Goal: Transaction & Acquisition: Subscribe to service/newsletter

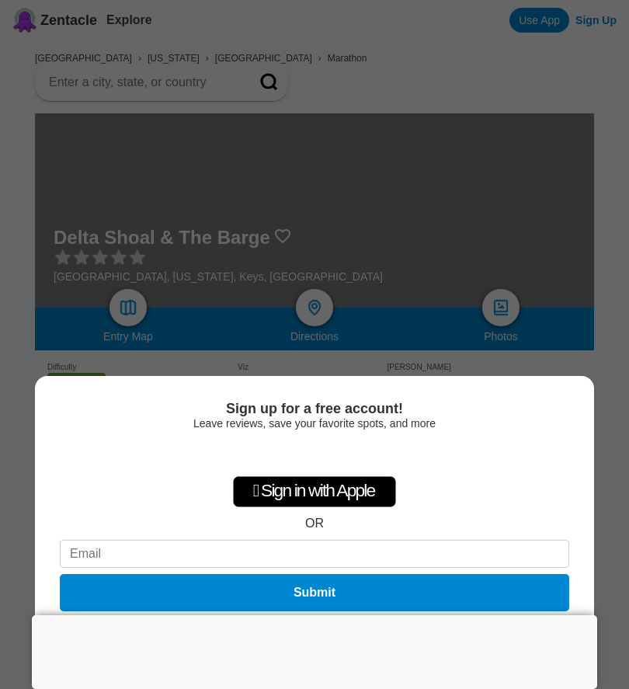
click at [378, 297] on div "Sign up for a free account! Leave reviews, save your favorite spots, and more …" at bounding box center [314, 344] width 629 height 689
click at [464, 228] on div "Sign up for a free account! Leave reviews, save your favorite spots, and more …" at bounding box center [314, 344] width 629 height 689
click at [118, 228] on div "Sign up for a free account! Leave reviews, save your favorite spots, and more …" at bounding box center [314, 344] width 629 height 689
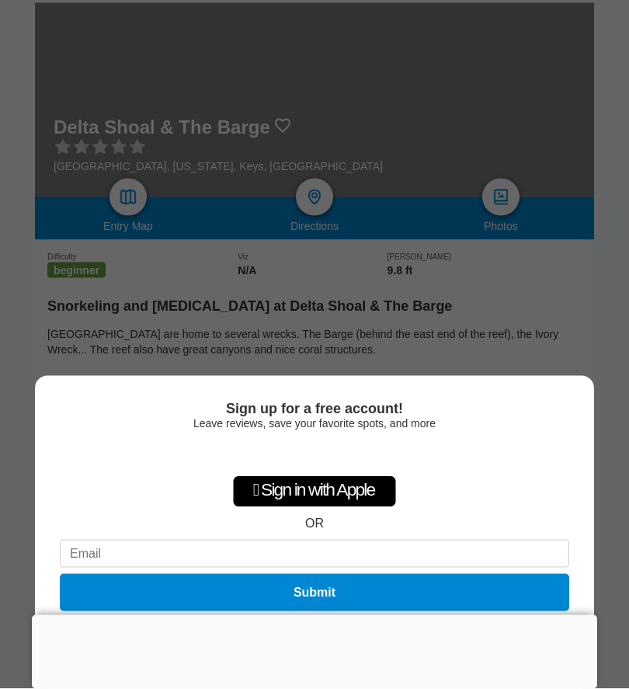
scroll to position [109, 0]
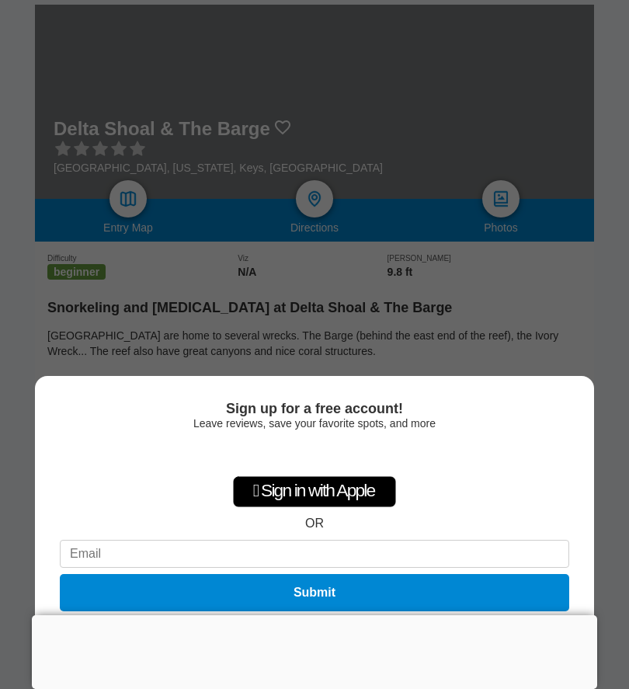
click at [217, 612] on button "Submit" at bounding box center [315, 592] width 510 height 37
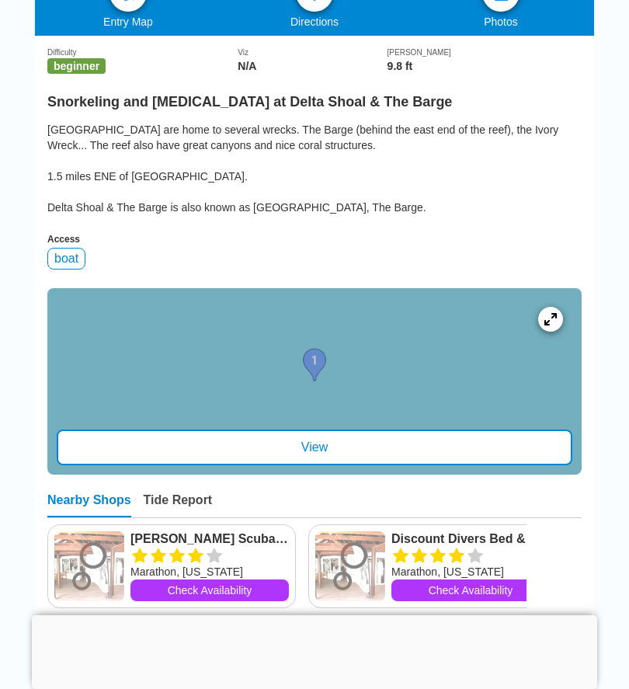
scroll to position [317, 0]
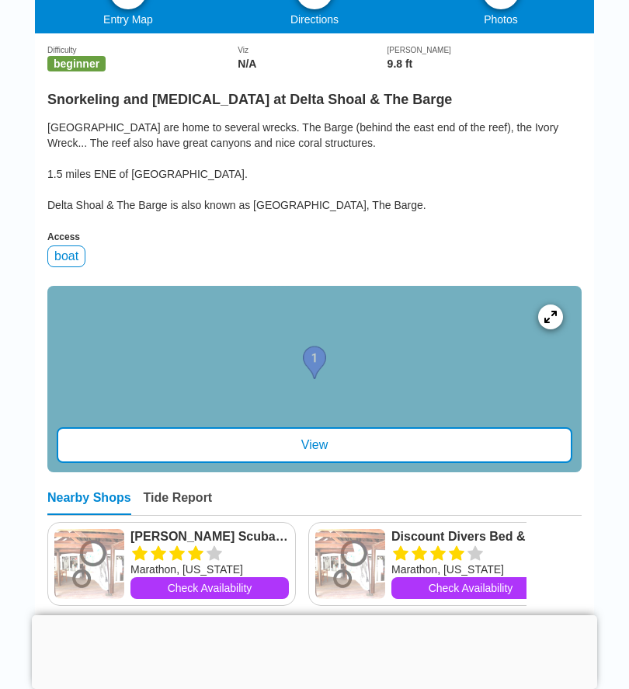
click at [249, 430] on div "View" at bounding box center [315, 445] width 516 height 36
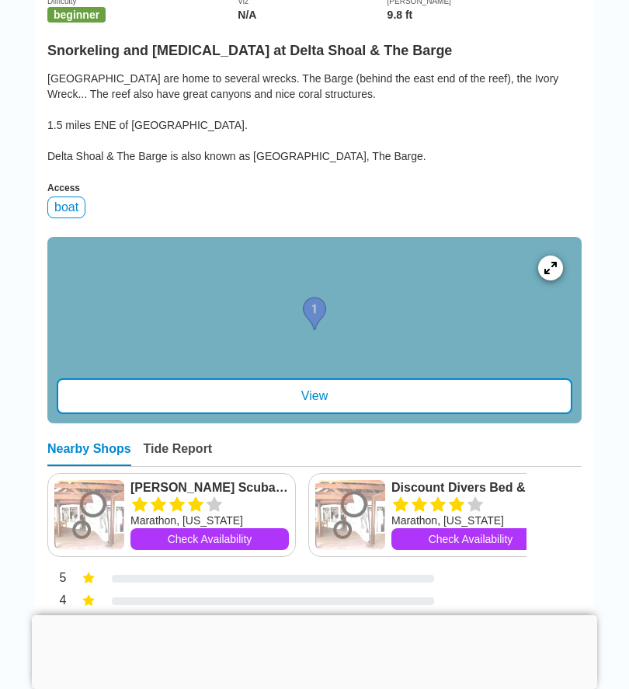
scroll to position [367, 0]
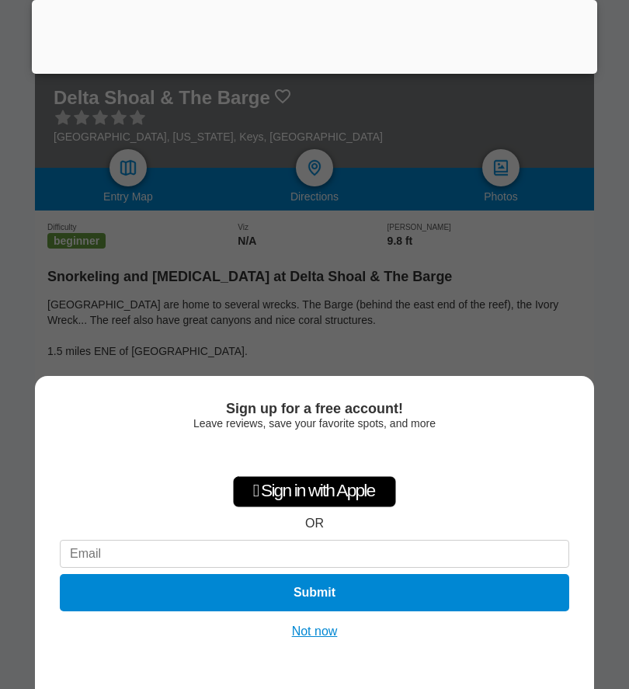
scroll to position [232, 0]
